Goal: Information Seeking & Learning: Learn about a topic

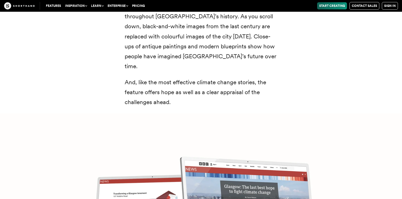
scroll to position [2045, 0]
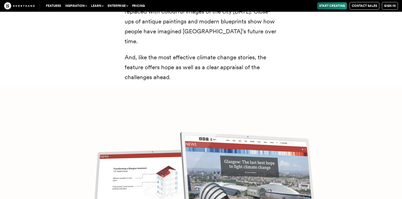
click at [190, 137] on img at bounding box center [201, 187] width 402 height 199
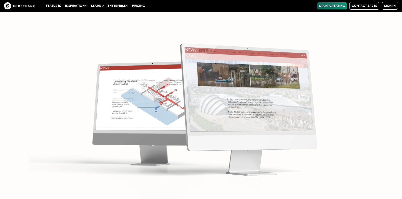
scroll to position [2269, 0]
click at [262, 88] on img at bounding box center [201, 99] width 402 height 199
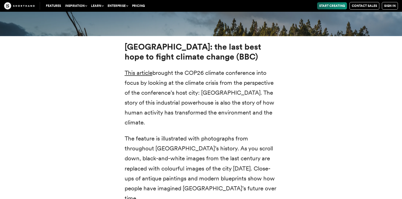
scroll to position [1886, 0]
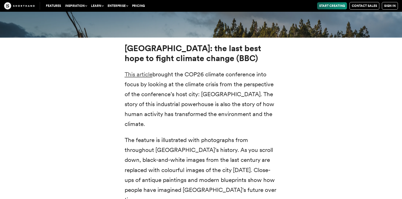
click at [143, 71] on link "This article" at bounding box center [139, 74] width 28 height 7
